Goal: Information Seeking & Learning: Learn about a topic

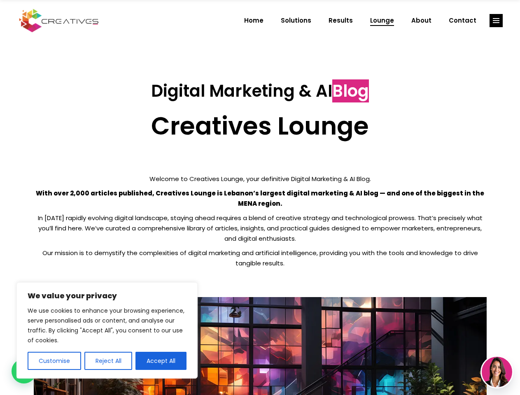
click at [260, 198] on p "With over 2,000 articles published, Creatives Lounge is Lebanon’s largest digit…" at bounding box center [260, 198] width 453 height 21
click at [54, 361] on button "Customise" at bounding box center [55, 361] width 54 height 18
click at [0, 0] on div at bounding box center [0, 0] width 0 height 0
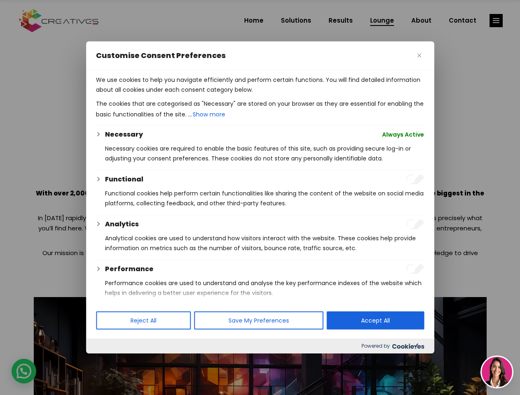
click at [161, 95] on p "We use cookies to help you navigate efficiently and perform certain functions. …" at bounding box center [260, 85] width 328 height 20
click at [496, 21] on div at bounding box center [260, 197] width 520 height 395
click at [497, 372] on img at bounding box center [497, 372] width 30 height 30
